Goal: Transaction & Acquisition: Purchase product/service

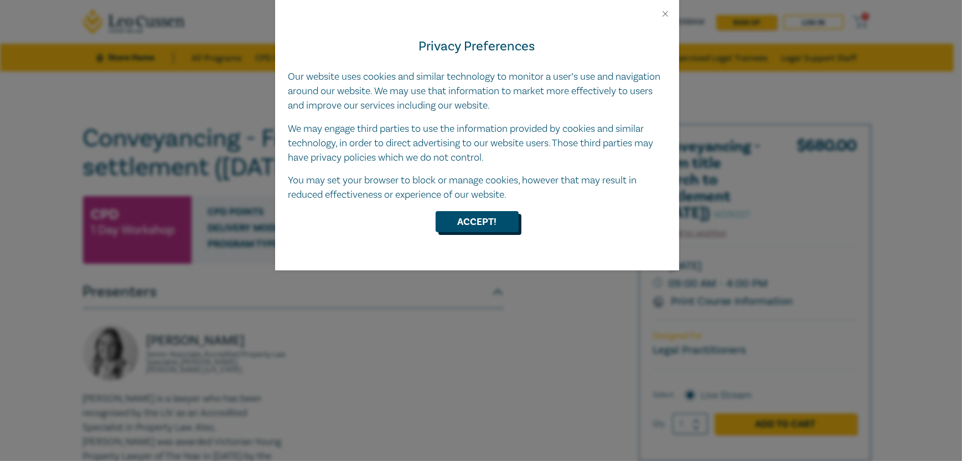
click at [463, 219] on button "Accept!" at bounding box center [477, 221] width 83 height 21
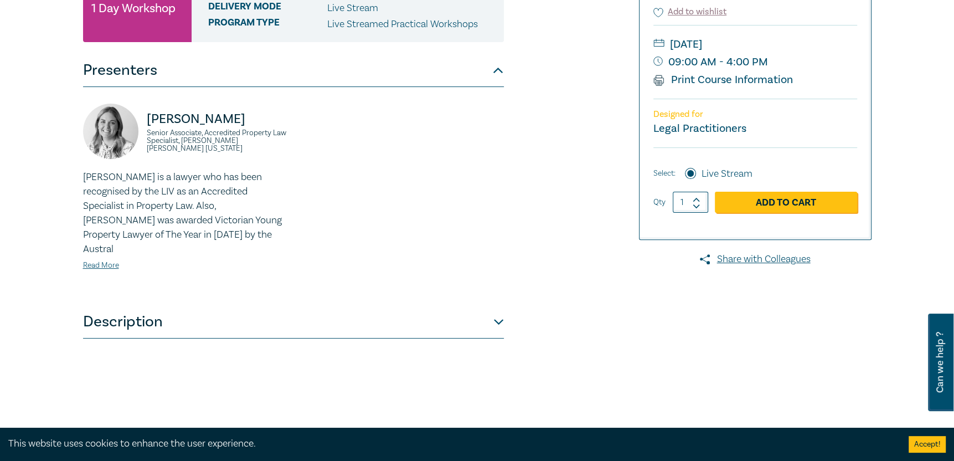
scroll to position [277, 0]
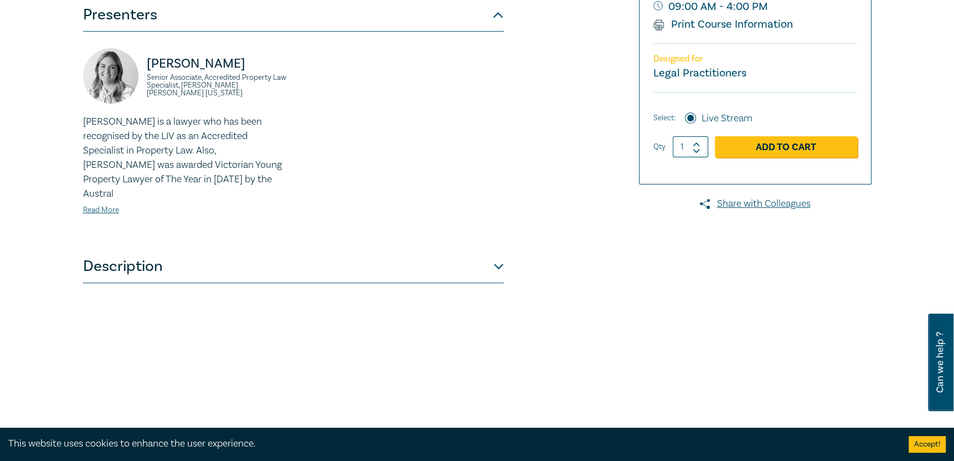
click at [496, 252] on button "Description" at bounding box center [293, 266] width 421 height 33
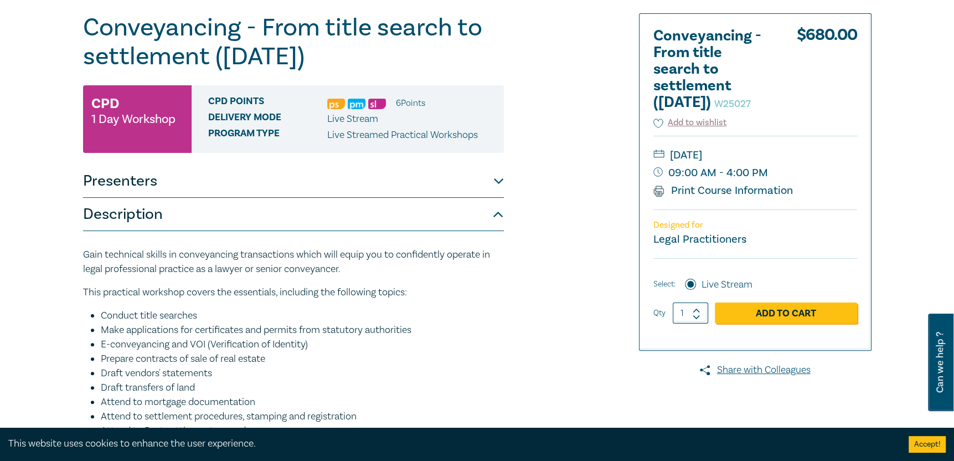
scroll to position [0, 0]
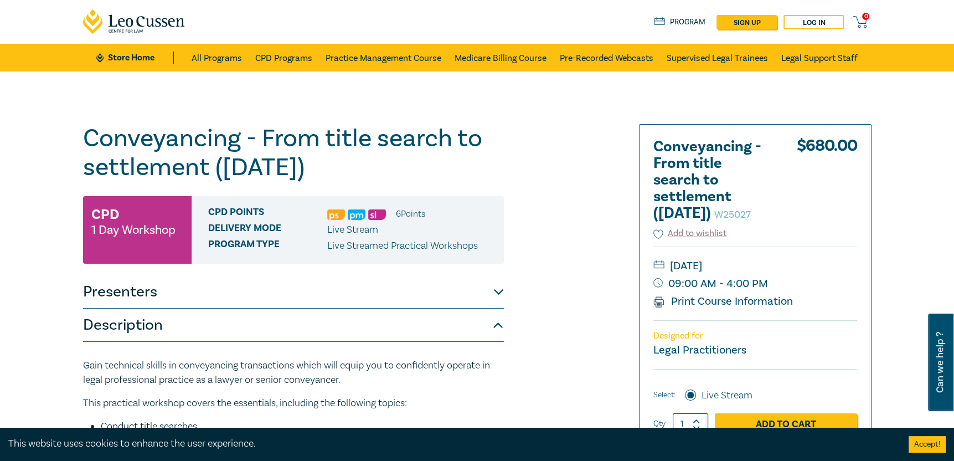
click at [182, 141] on h1 "Conveyancing - From title search to settlement (August 2025) W25027" at bounding box center [293, 153] width 421 height 58
drag, startPoint x: 85, startPoint y: 133, endPoint x: 390, endPoint y: 170, distance: 307.8
click at [390, 170] on h1 "Conveyancing - From title search to settlement (August 2025) W25027" at bounding box center [293, 153] width 421 height 58
copy h1 "Conveyancing - From title search to settlement ([DATE])"
click at [435, 163] on h1 "Conveyancing - From title search to settlement (August 2025) W25027" at bounding box center [293, 153] width 421 height 58
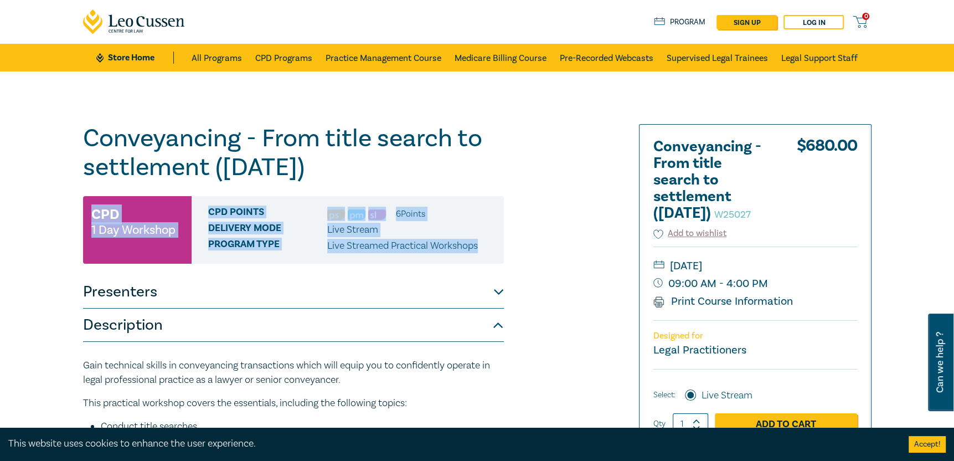
drag, startPoint x: 91, startPoint y: 207, endPoint x: 490, endPoint y: 255, distance: 402.0
click at [490, 255] on div "CPD 1 Day Workshop CPD Points 6 Point s Delivery Mode Live Stream Program type …" at bounding box center [293, 230] width 421 height 68
copy div "CPD 1 Day Workshop CPD Points 6 Point s Delivery Mode Live Stream Program type …"
click at [453, 186] on div "Conveyancing - From title search to settlement (August 2025) W25027 CPD 1 Day W…" at bounding box center [293, 416] width 421 height 584
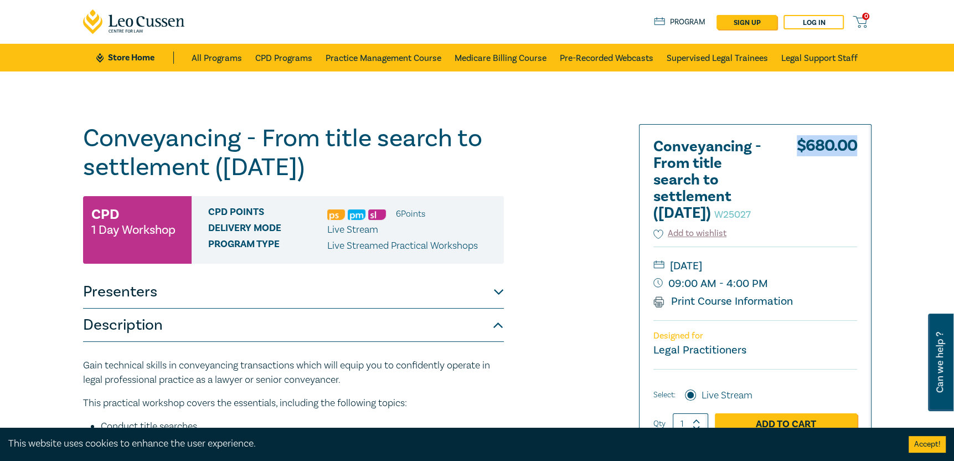
drag, startPoint x: 798, startPoint y: 140, endPoint x: 862, endPoint y: 147, distance: 64.0
click at [862, 147] on div "Conveyancing - From title search to settlement (August 2025) W25027 $ 680.00 Ad…" at bounding box center [755, 293] width 231 height 336
copy div "$ 680.00"
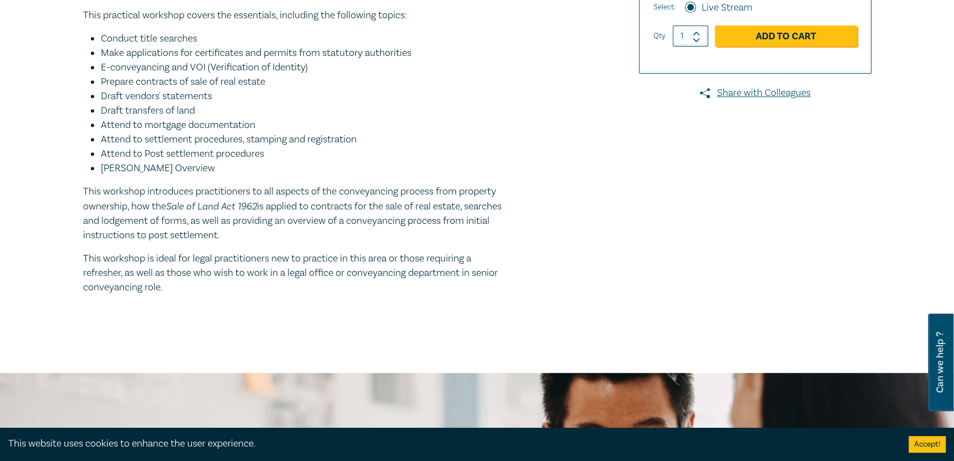
scroll to position [277, 0]
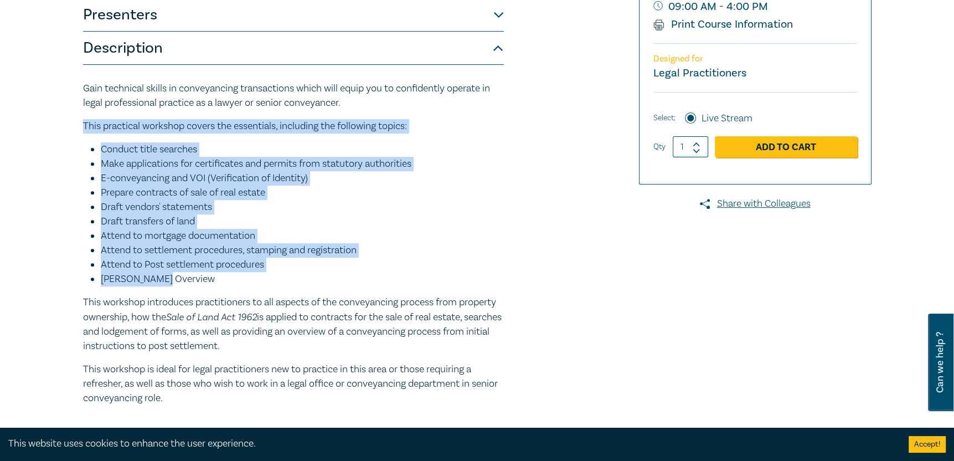
drag, startPoint x: 81, startPoint y: 121, endPoint x: 265, endPoint y: 281, distance: 243.7
click at [265, 281] on div "Conveyancing - From title search to settlement (August 2025) W25027 CPD 1 Day W…" at bounding box center [343, 139] width 534 height 584
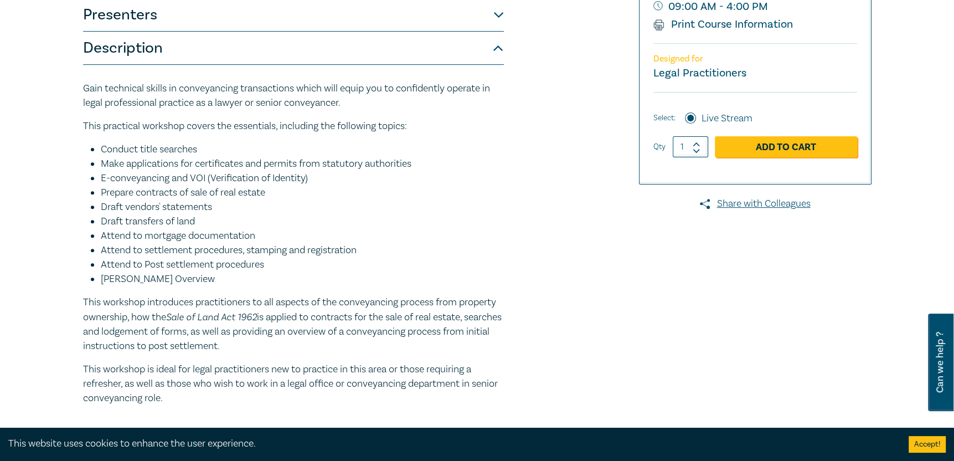
click at [119, 103] on p "Gain technical skills in conveyancing transactions which will equip you to conf…" at bounding box center [293, 95] width 421 height 29
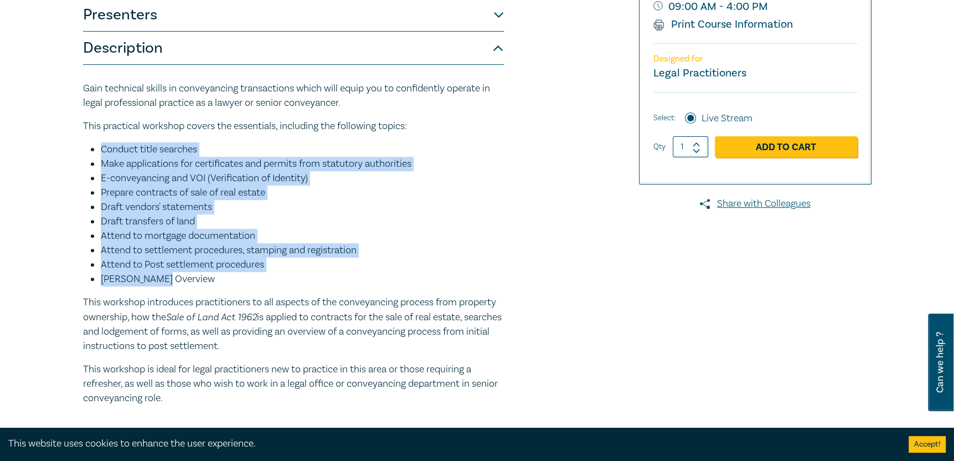
drag, startPoint x: 102, startPoint y: 148, endPoint x: 244, endPoint y: 274, distance: 189.8
click at [244, 274] on ul "Conduct title searches Make applications for certificates and permits from stat…" at bounding box center [293, 214] width 421 height 144
copy ul "Conduct title searches Make applications for certificates and permits from stat…"
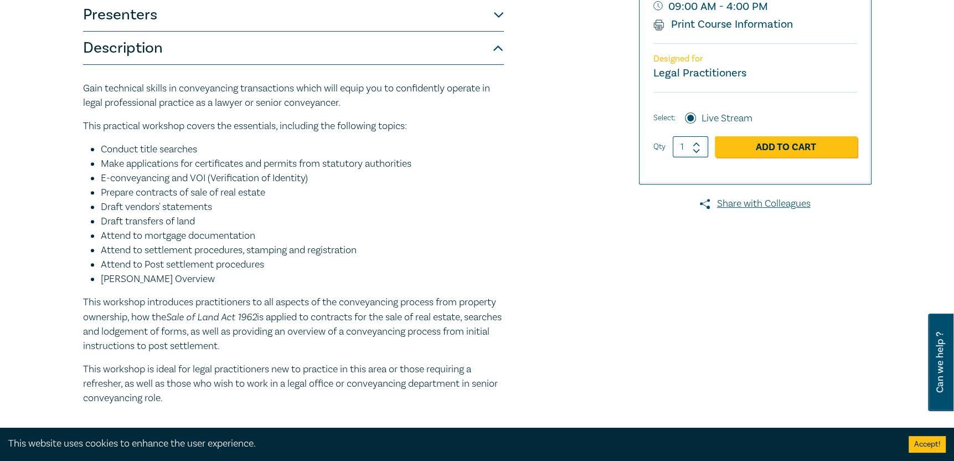
click at [238, 113] on div "Gain technical skills in conveyancing transactions which will equip you to conf…" at bounding box center [293, 243] width 421 height 324
click at [280, 123] on p "This practical workshop covers the essentials, including the following topics:" at bounding box center [293, 126] width 421 height 14
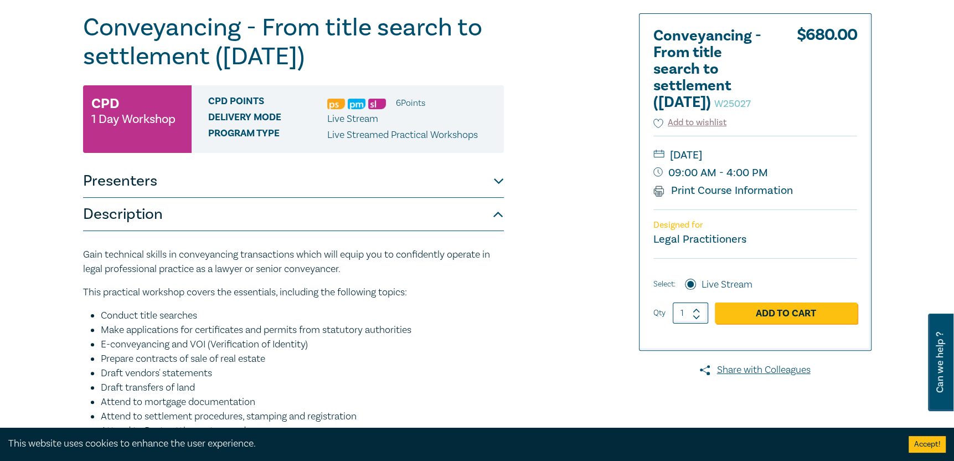
scroll to position [0, 0]
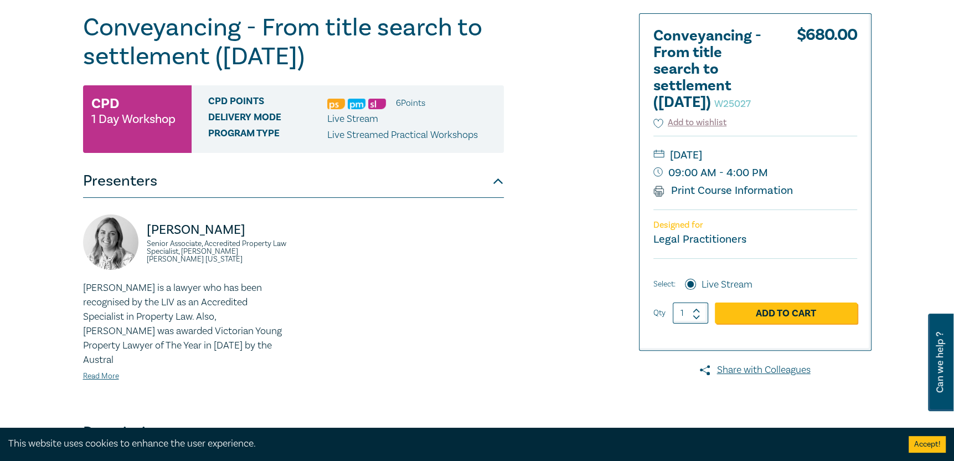
scroll to position [221, 0]
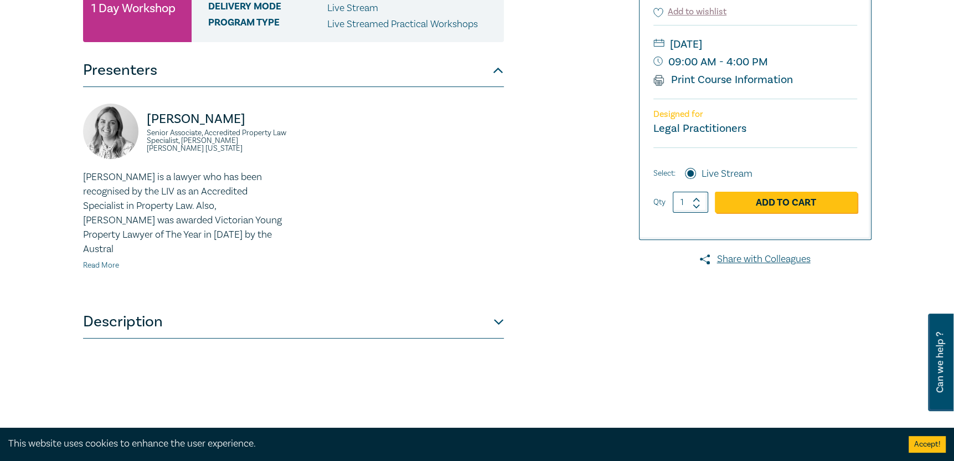
click at [106, 260] on link "Read More" at bounding box center [101, 265] width 36 height 10
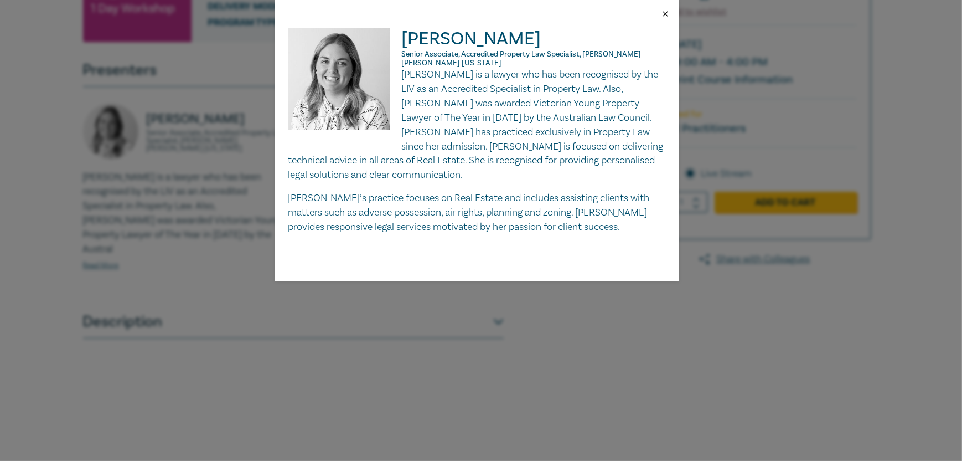
click at [663, 14] on button "Close" at bounding box center [666, 14] width 10 height 10
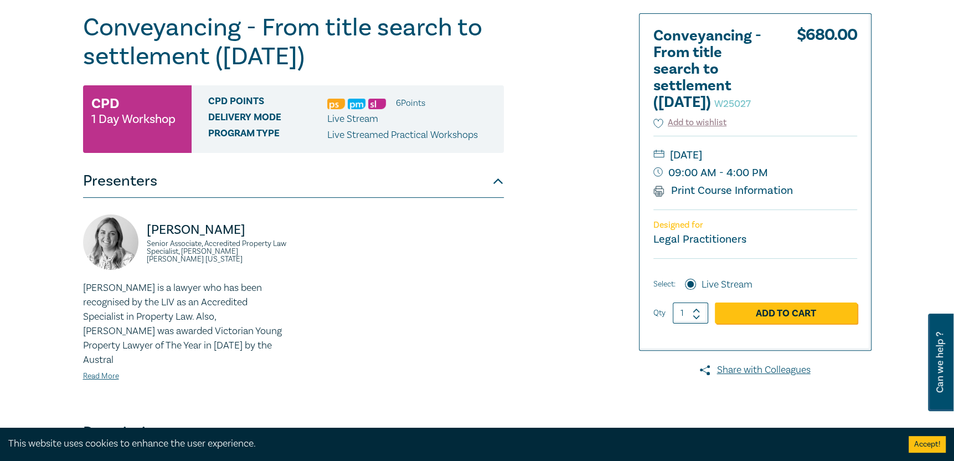
scroll to position [0, 0]
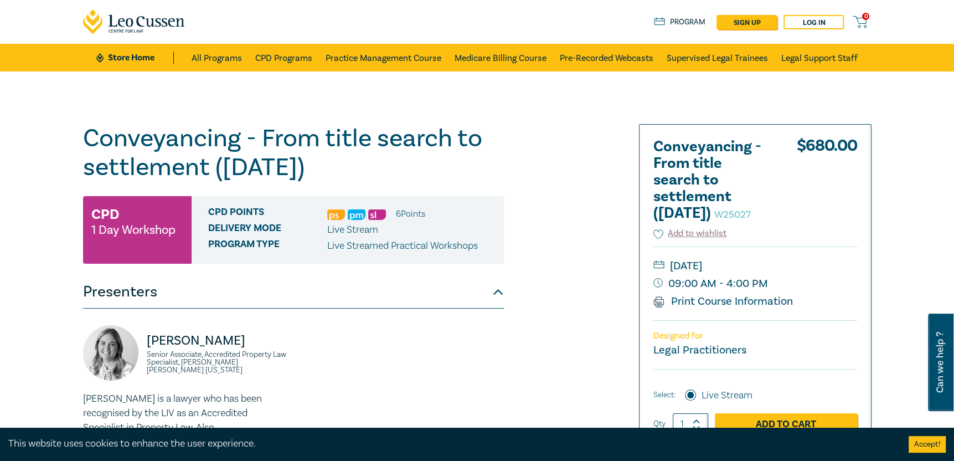
click at [300, 266] on div "Conveyancing - From title search to settlement (August 2025) W25027 CPD 1 Day W…" at bounding box center [293, 401] width 421 height 554
click at [347, 239] on p "Live Streamed Practical Workshops" at bounding box center [402, 246] width 151 height 14
drag, startPoint x: 669, startPoint y: 297, endPoint x: 765, endPoint y: 299, distance: 95.8
click at [765, 292] on small "09:00 AM - 4:00 PM" at bounding box center [755, 284] width 204 height 18
copy small "09:00 AM - 4:00 PM"
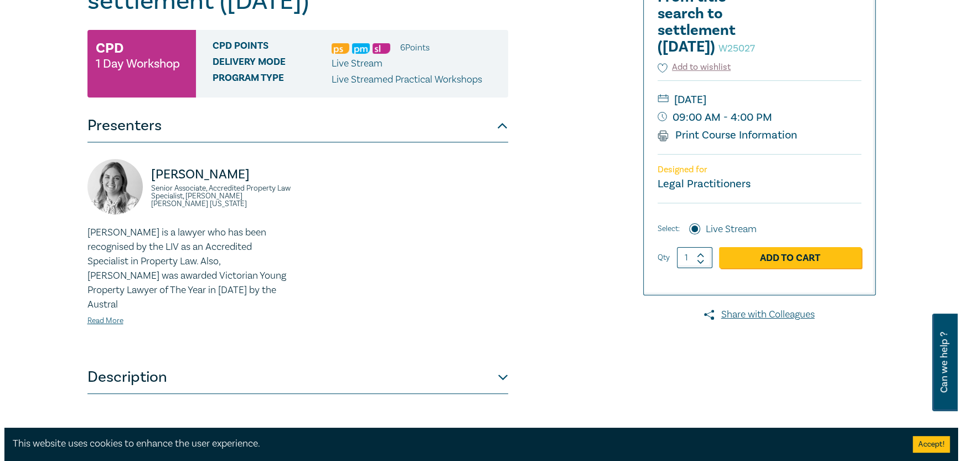
scroll to position [221, 0]
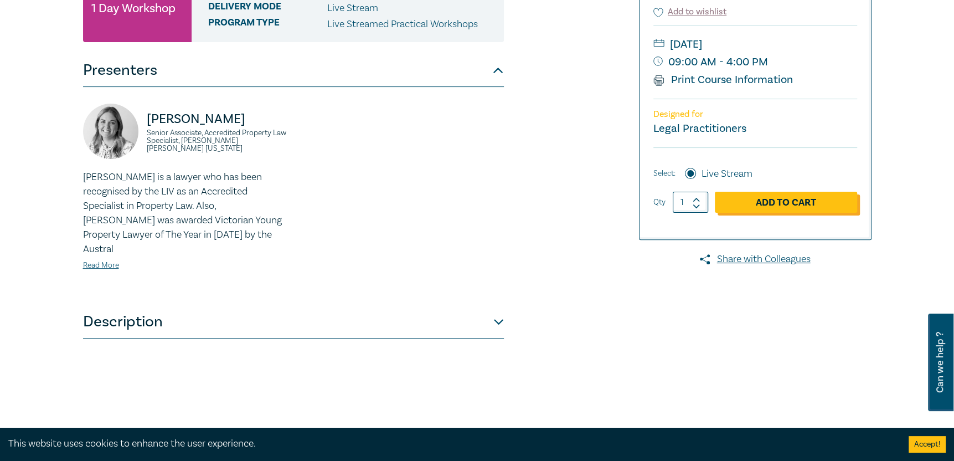
click at [769, 213] on link "Add to Cart" at bounding box center [786, 202] width 142 height 21
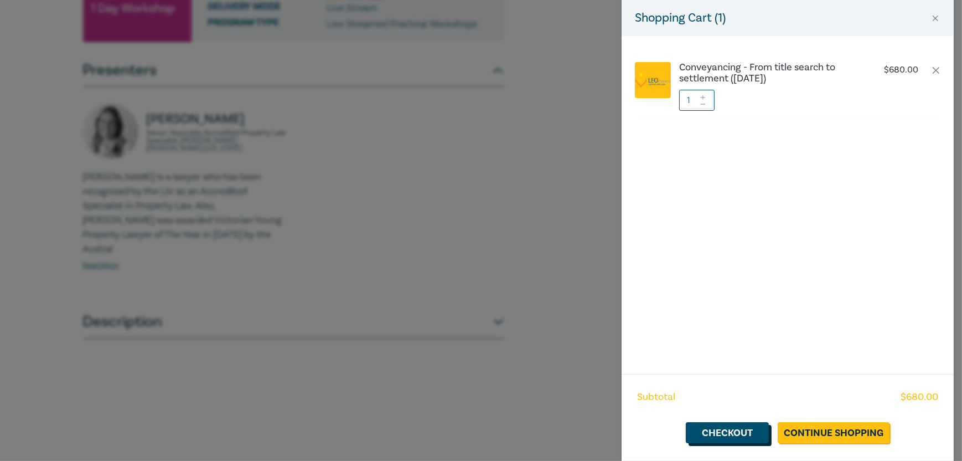
click at [733, 431] on link "Checkout" at bounding box center [727, 432] width 83 height 21
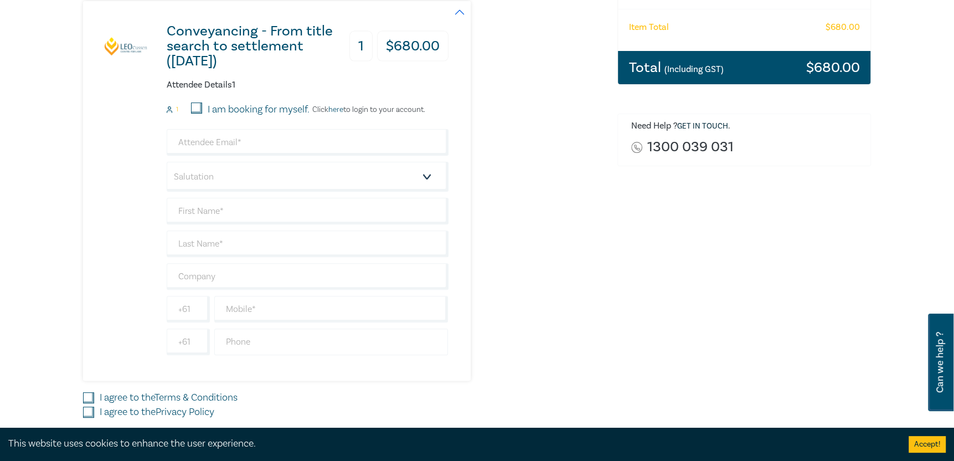
scroll to position [277, 0]
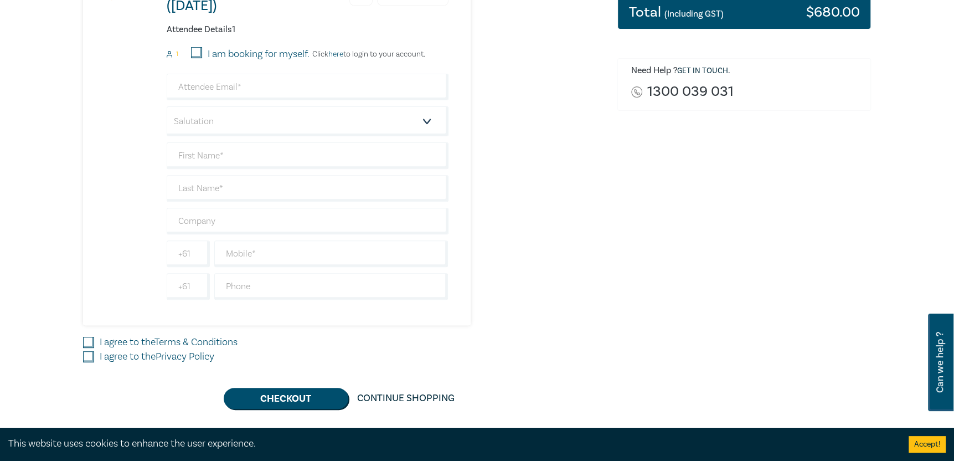
click at [85, 337] on input "I agree to the Terms & Conditions" at bounding box center [88, 342] width 11 height 11
checkbox input "true"
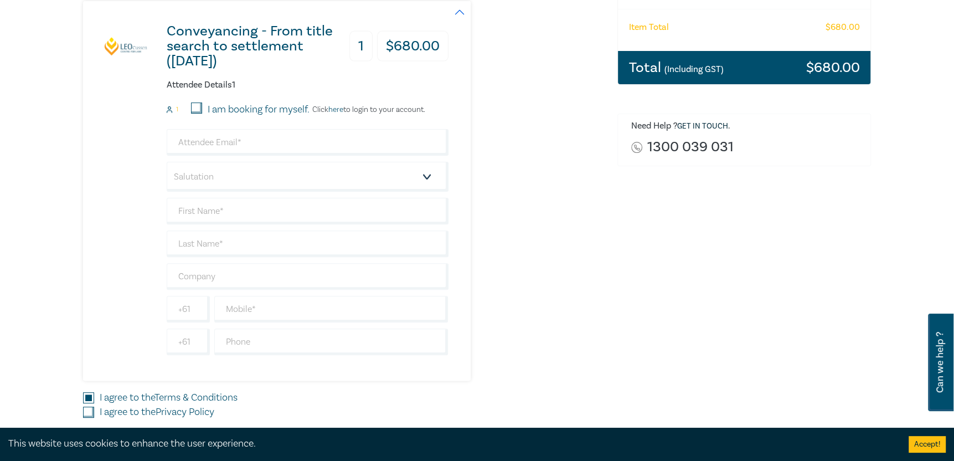
scroll to position [0, 0]
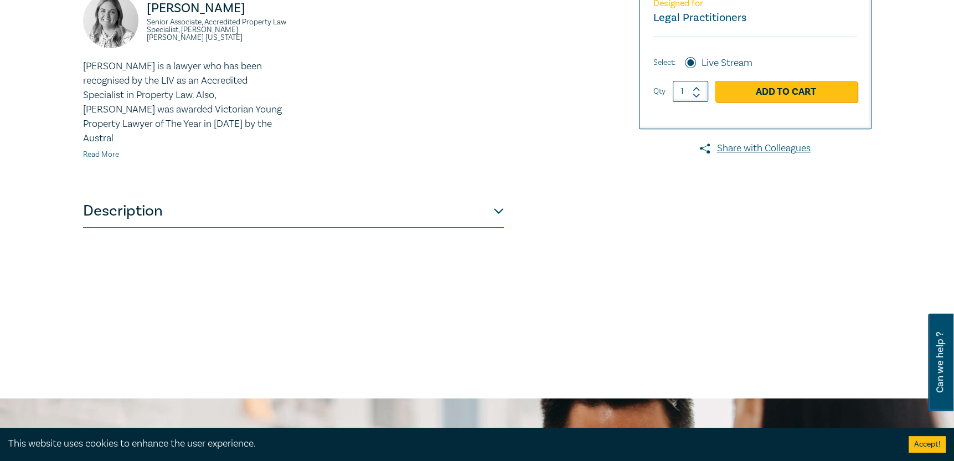
click at [100, 149] on link "Read More" at bounding box center [101, 154] width 36 height 10
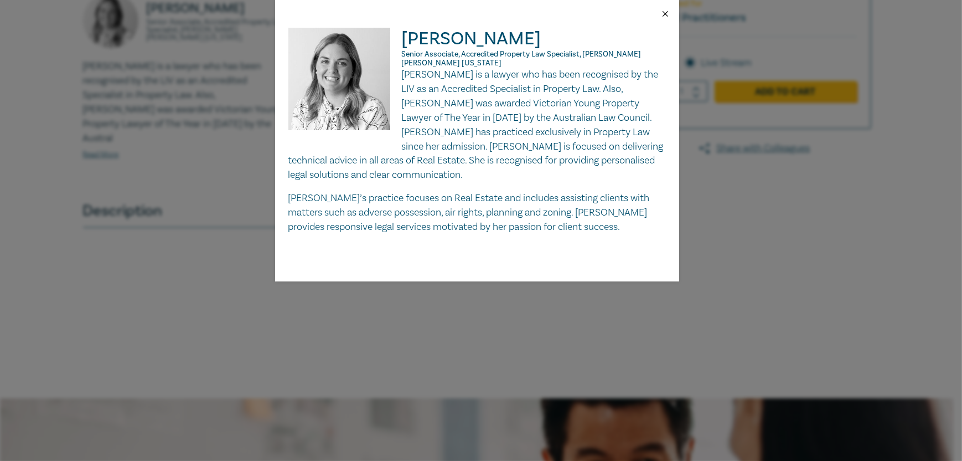
click at [664, 13] on button "Close" at bounding box center [666, 14] width 10 height 10
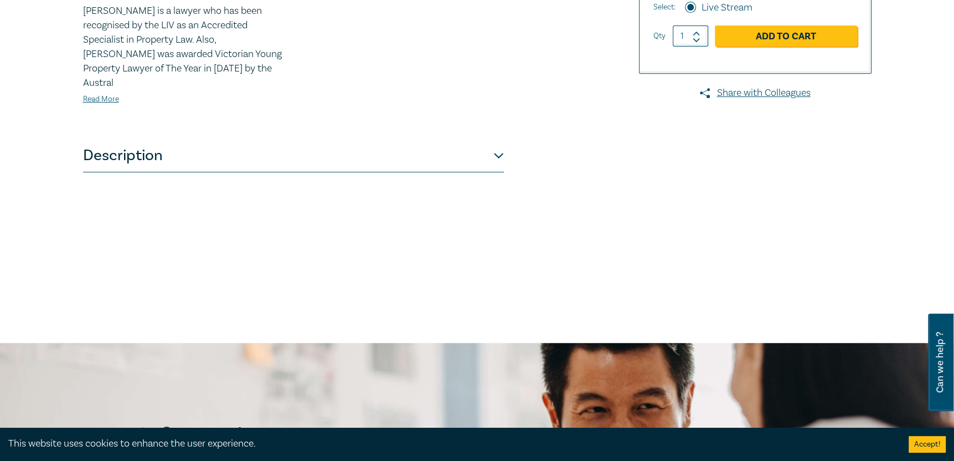
scroll to position [443, 0]
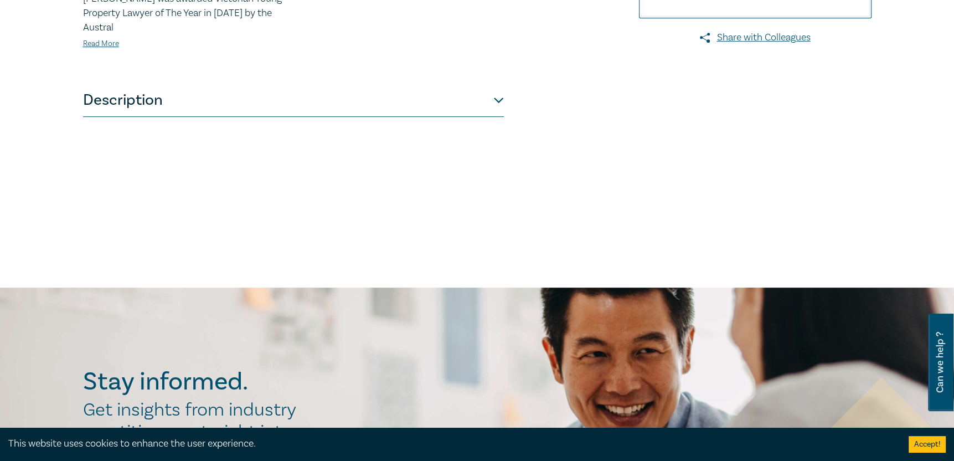
click at [501, 89] on button "Description" at bounding box center [293, 100] width 421 height 33
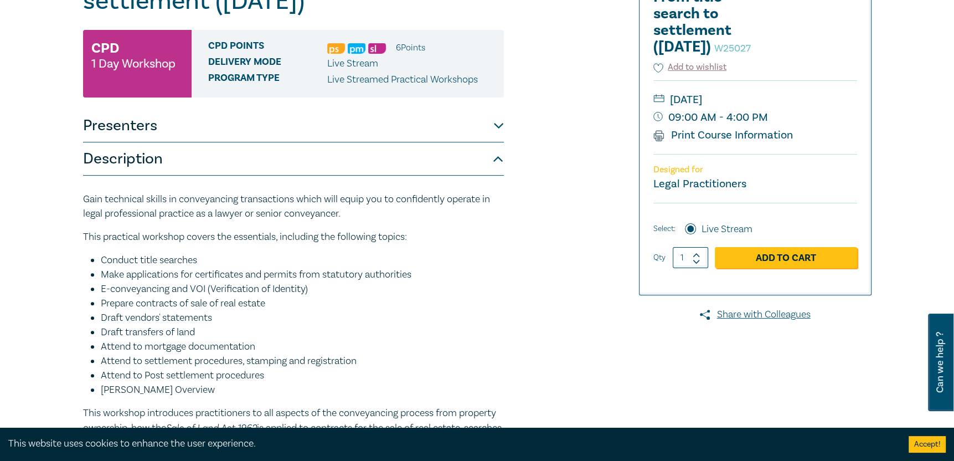
scroll to position [0, 0]
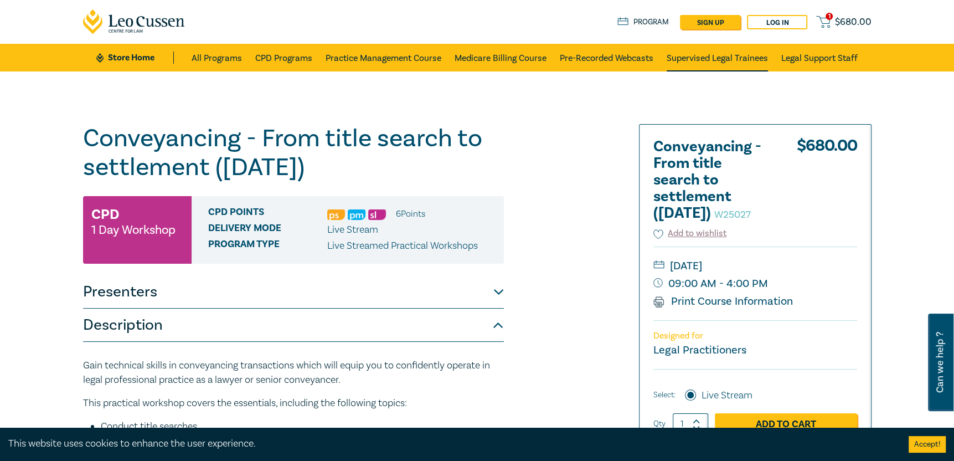
click at [715, 59] on link "Supervised Legal Trainees" at bounding box center [717, 58] width 101 height 28
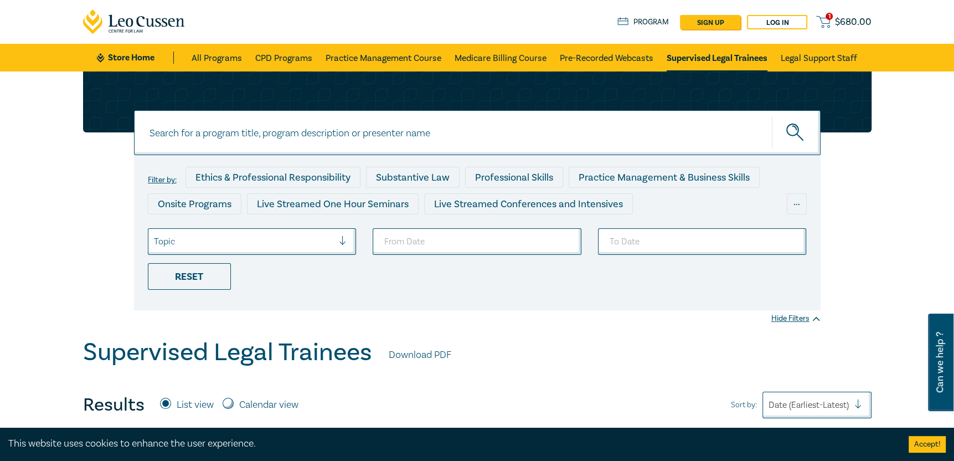
drag, startPoint x: 962, startPoint y: 192, endPoint x: 963, endPoint y: 15, distance: 176.6
click at [616, 56] on link "Pre-Recorded Webcasts" at bounding box center [607, 58] width 94 height 28
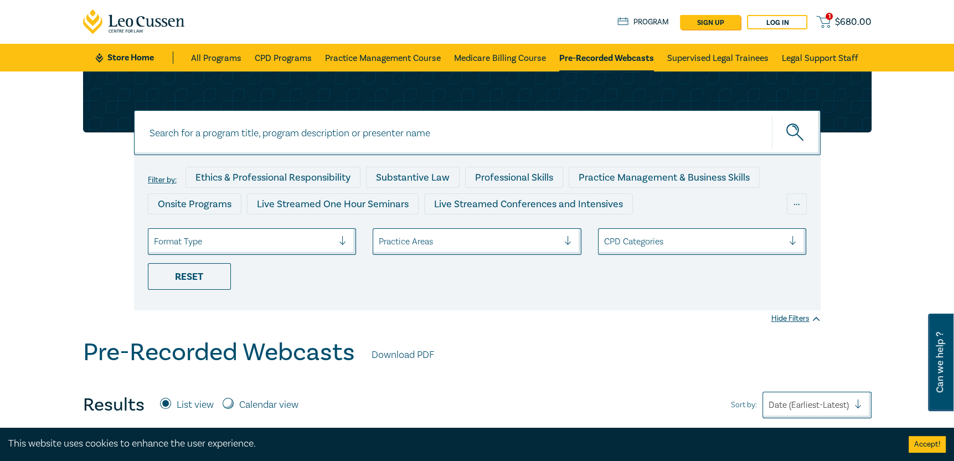
click at [428, 131] on input at bounding box center [477, 132] width 687 height 45
type input "s 181 sale"
click at [772, 116] on button "submit" at bounding box center [796, 133] width 49 height 34
click at [787, 131] on icon "submit" at bounding box center [795, 132] width 19 height 19
click at [205, 54] on link "All Programs" at bounding box center [216, 58] width 50 height 28
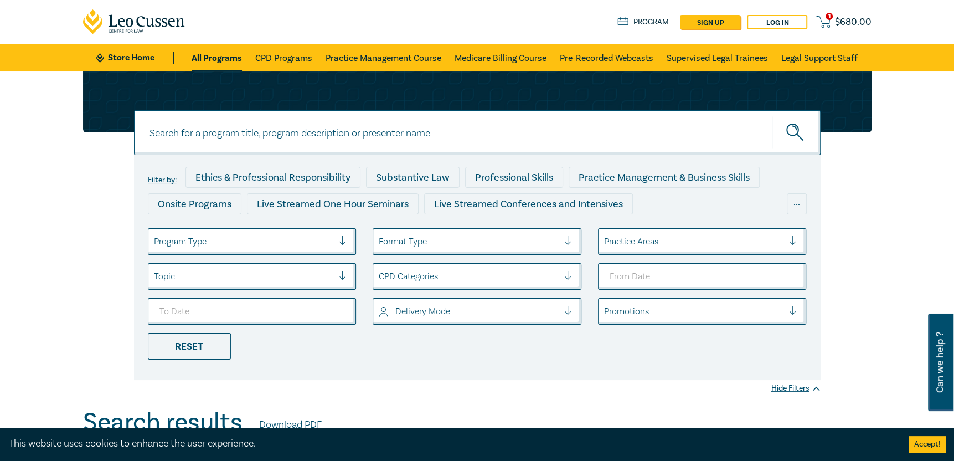
click at [367, 135] on input at bounding box center [477, 132] width 687 height 45
click at [772, 116] on button "submit" at bounding box center [796, 133] width 49 height 34
click at [171, 132] on input "s 181 statutory sale" at bounding box center [477, 132] width 687 height 45
click at [787, 135] on icon "submit" at bounding box center [795, 132] width 19 height 19
click at [189, 133] on input "statutory sale" at bounding box center [477, 132] width 687 height 45
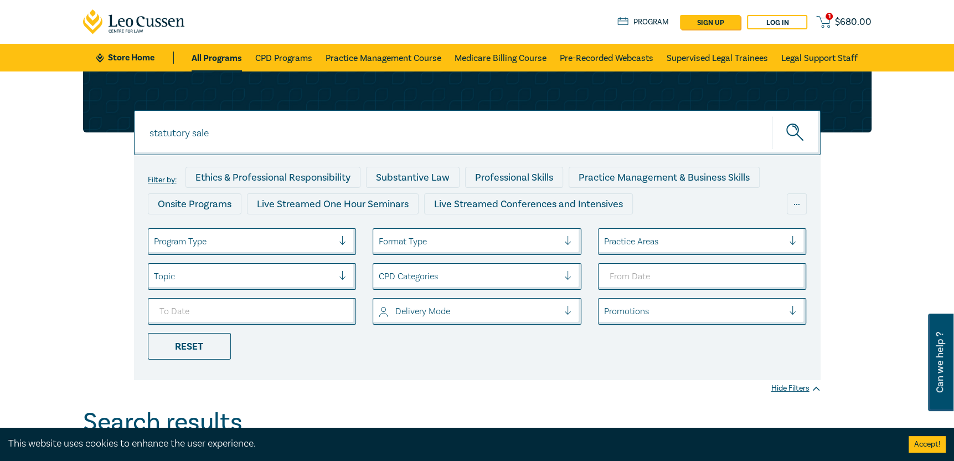
click at [209, 131] on input "statutory sale" at bounding box center [477, 132] width 687 height 45
type input "s"
click at [772, 116] on button "submit" at bounding box center [796, 133] width 49 height 34
click at [803, 136] on icon "submit" at bounding box center [795, 132] width 19 height 19
click at [221, 136] on input "s 181 local" at bounding box center [477, 132] width 687 height 45
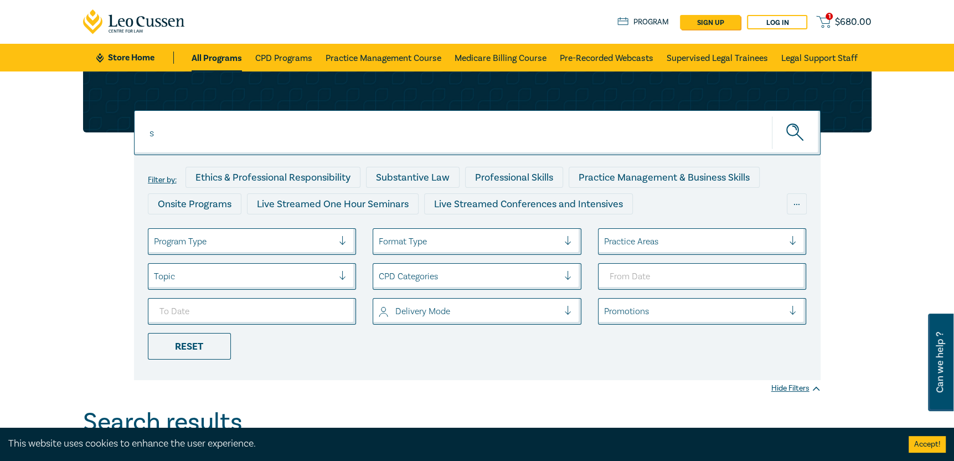
type input "s"
type input "conveyancing"
click at [772, 116] on button "submit" at bounding box center [796, 133] width 49 height 34
click at [800, 137] on icon "submit" at bounding box center [799, 137] width 6 height 6
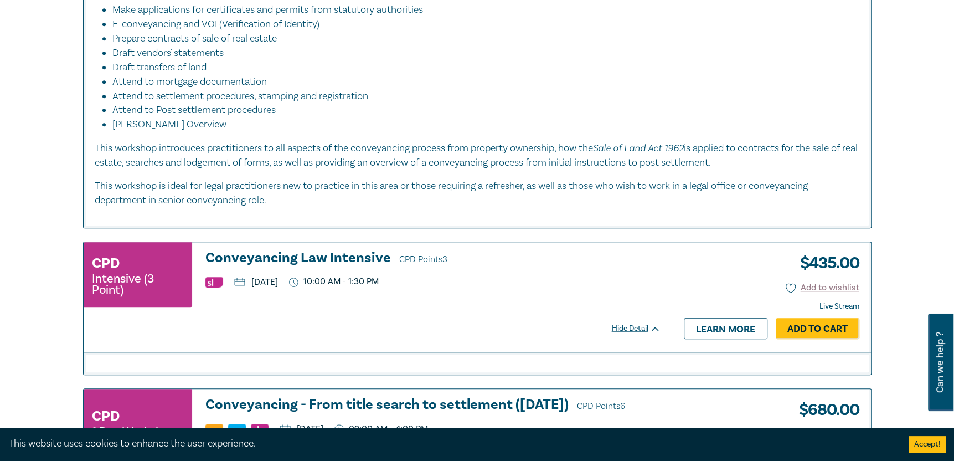
scroll to position [831, 0]
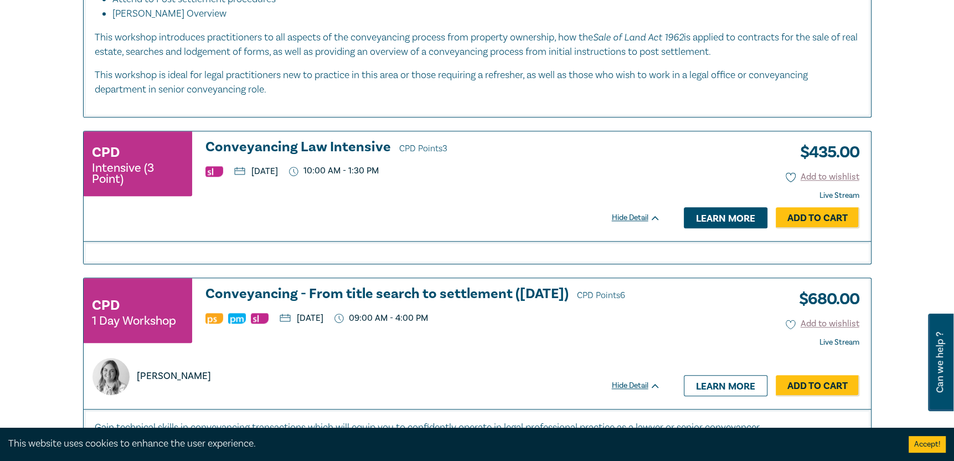
click at [704, 213] on link "Learn more" at bounding box center [726, 217] width 84 height 21
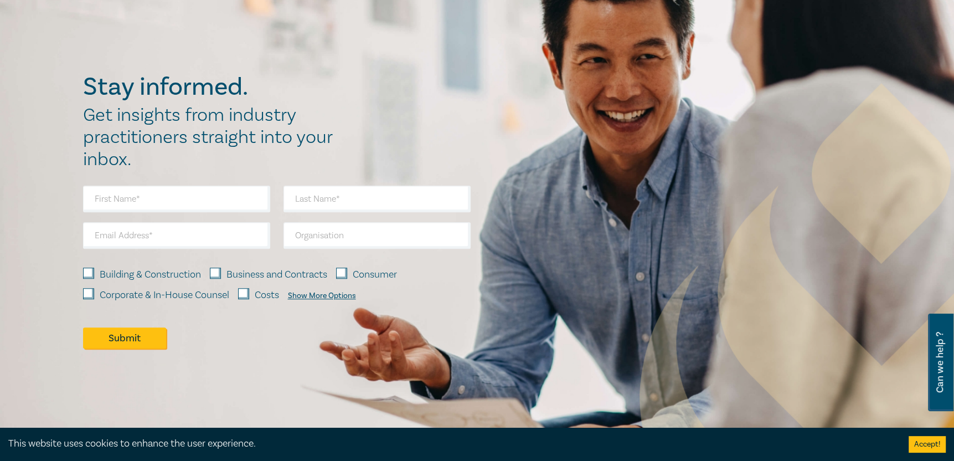
scroll to position [388, 0]
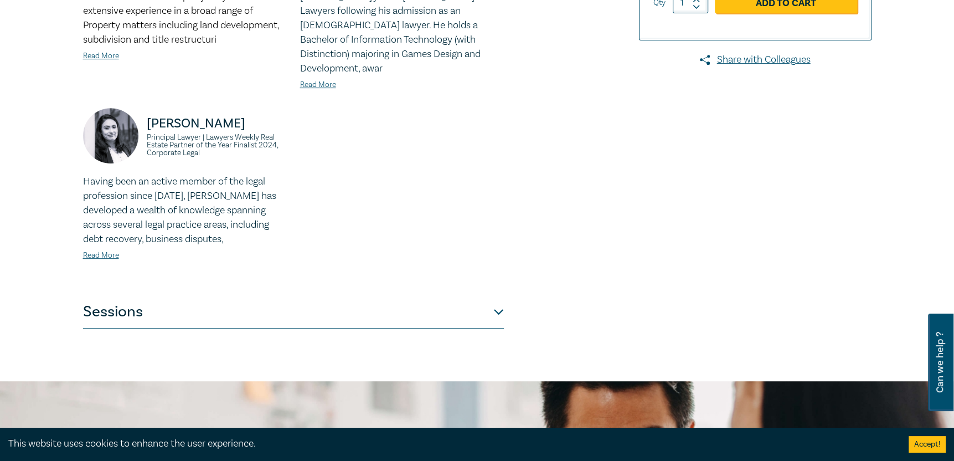
click at [486, 298] on button "Sessions" at bounding box center [293, 311] width 421 height 33
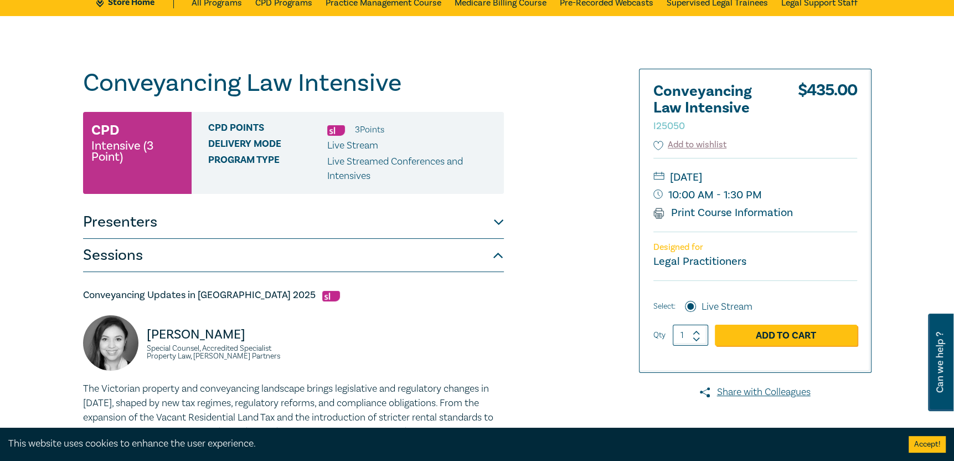
scroll to position [0, 0]
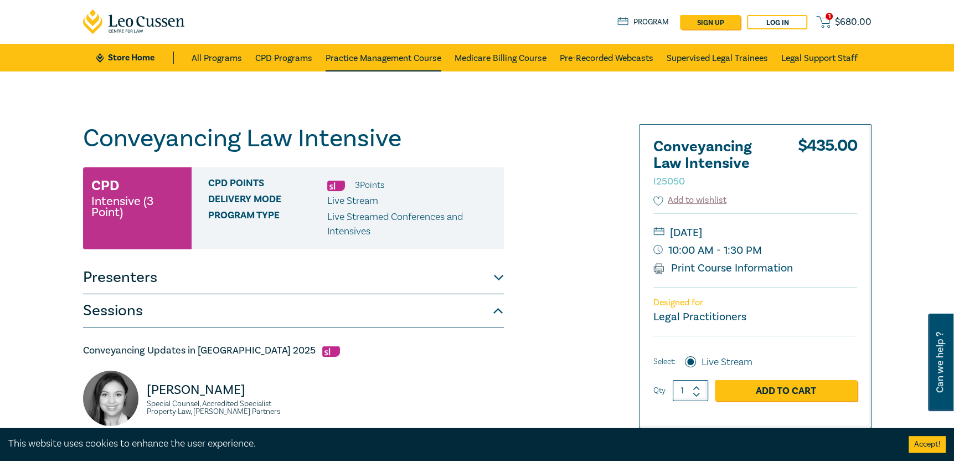
click at [372, 56] on link "Practice Management Course" at bounding box center [384, 58] width 116 height 28
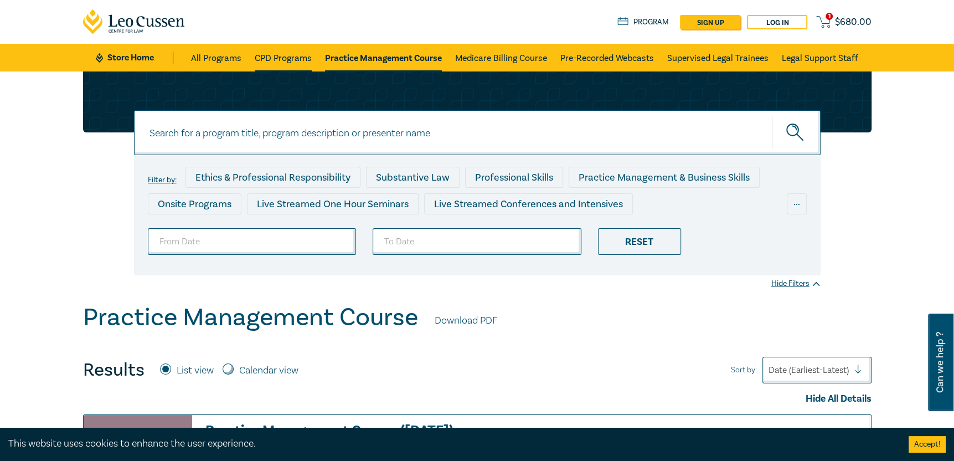
click at [293, 54] on link "CPD Programs" at bounding box center [283, 58] width 57 height 28
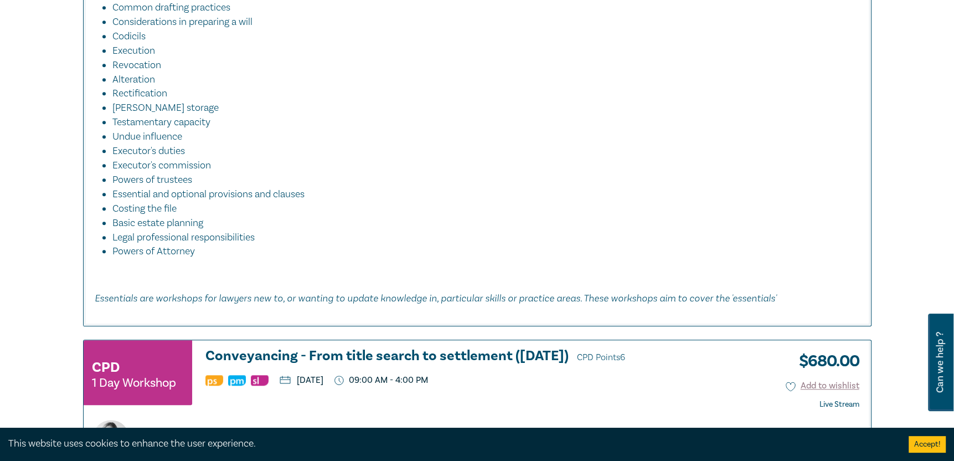
scroll to position [139, 0]
